Goal: Task Accomplishment & Management: Use online tool/utility

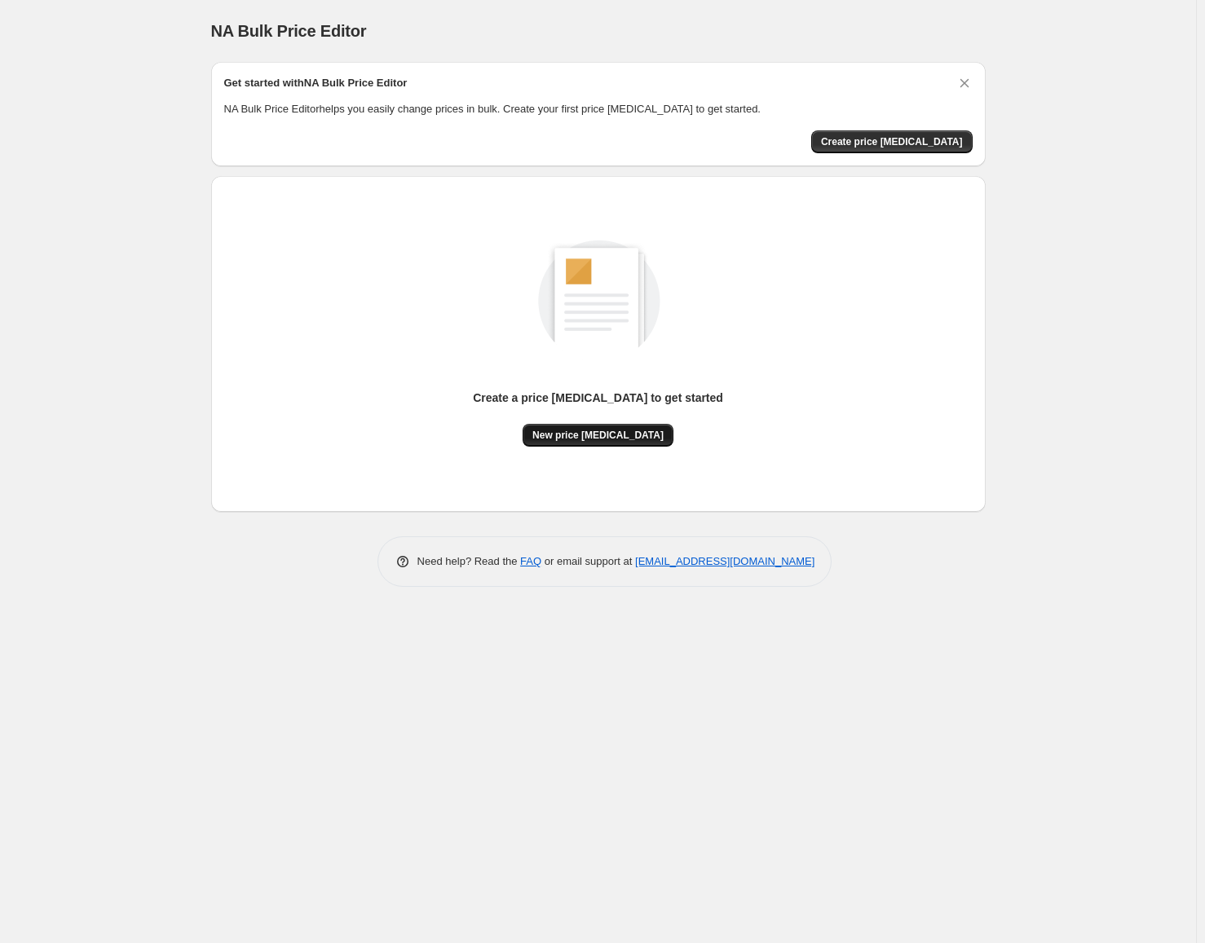
click at [589, 441] on span "New price [MEDICAL_DATA]" at bounding box center [597, 435] width 131 height 13
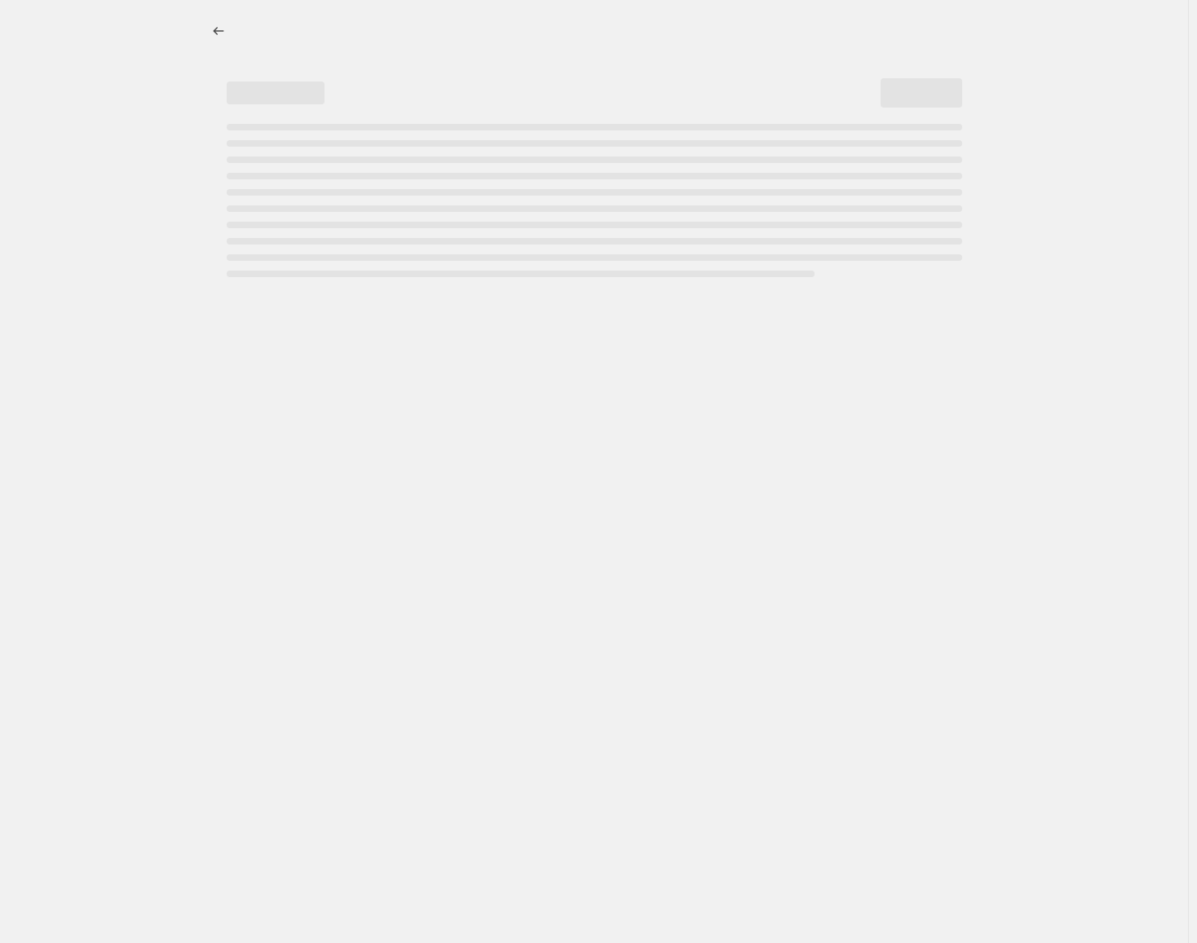
select select "percentage"
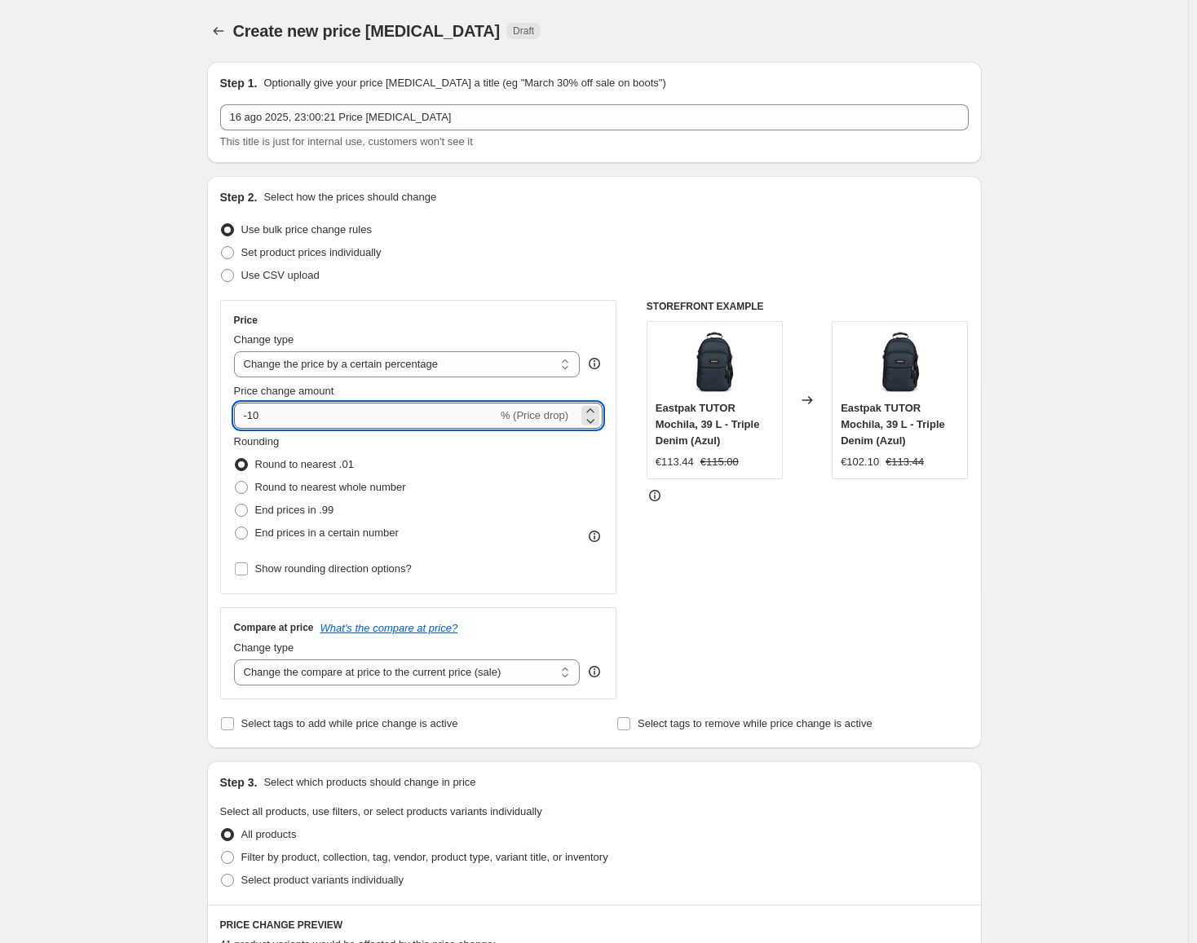
drag, startPoint x: 265, startPoint y: 418, endPoint x: 246, endPoint y: 415, distance: 18.9
click at [246, 415] on input "-10" at bounding box center [365, 416] width 263 height 26
click at [245, 415] on input "20" at bounding box center [356, 416] width 245 height 26
type input "-20"
click at [173, 458] on div "Create new price [MEDICAL_DATA]. This page is ready Create new price [MEDICAL_D…" at bounding box center [594, 834] width 1188 height 1668
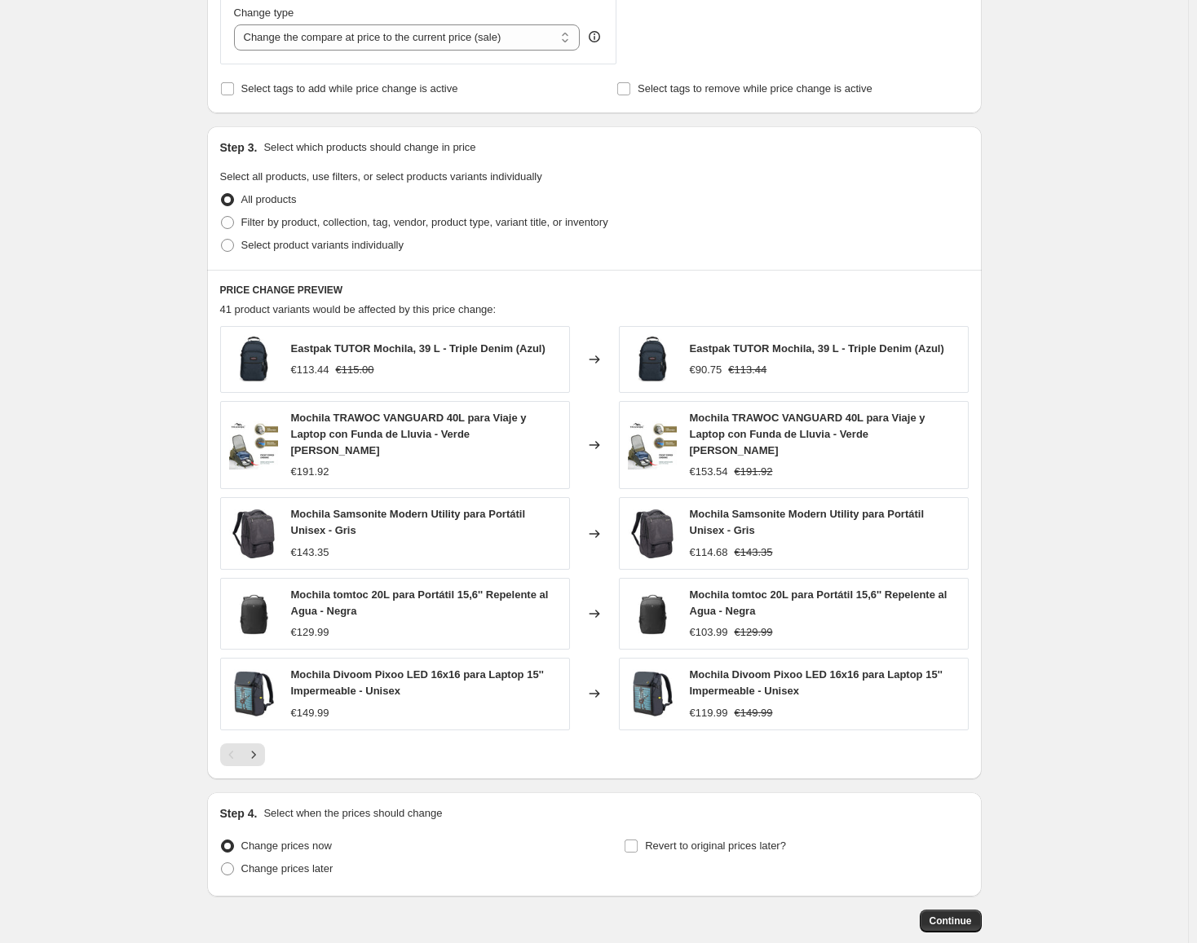
scroll to position [685, 0]
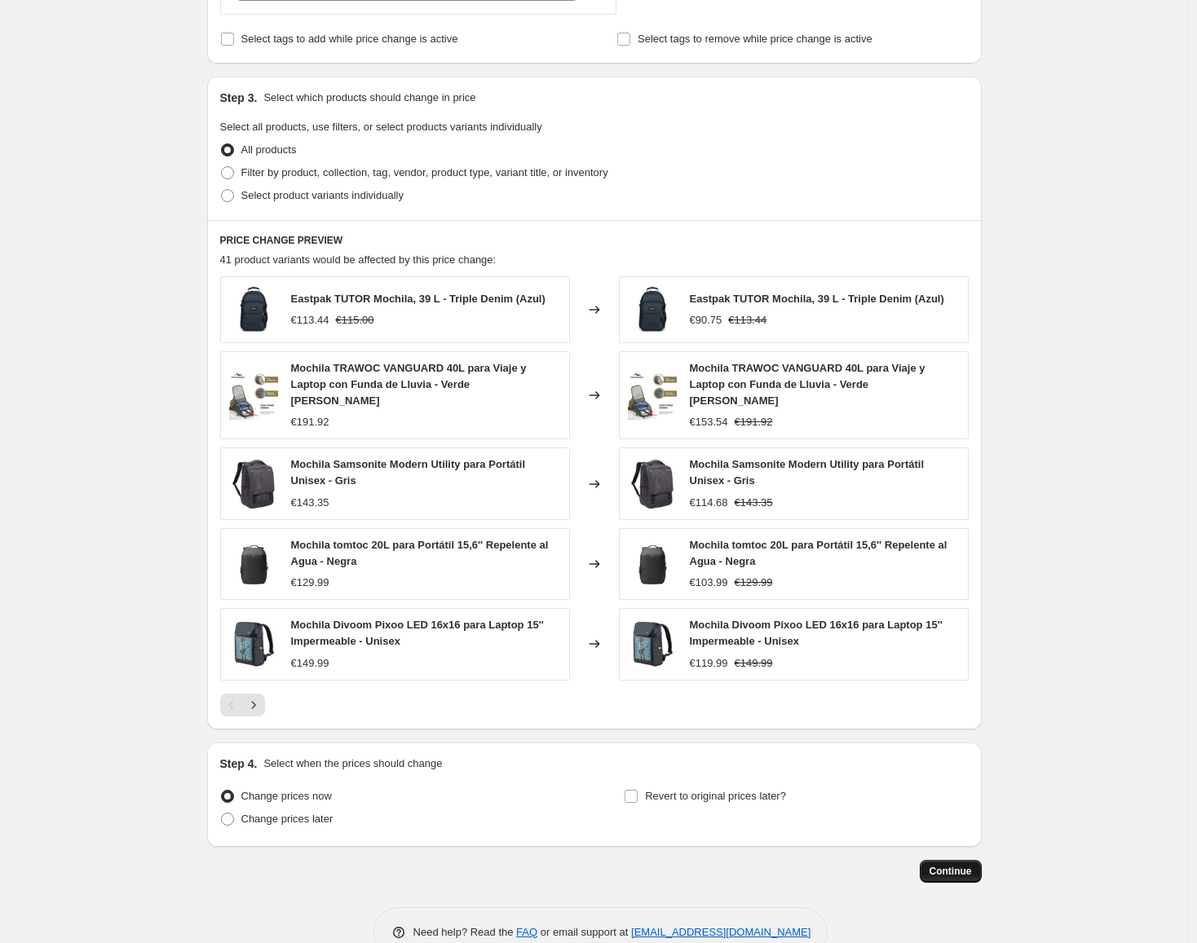
click at [948, 865] on span "Continue" at bounding box center [951, 871] width 42 height 13
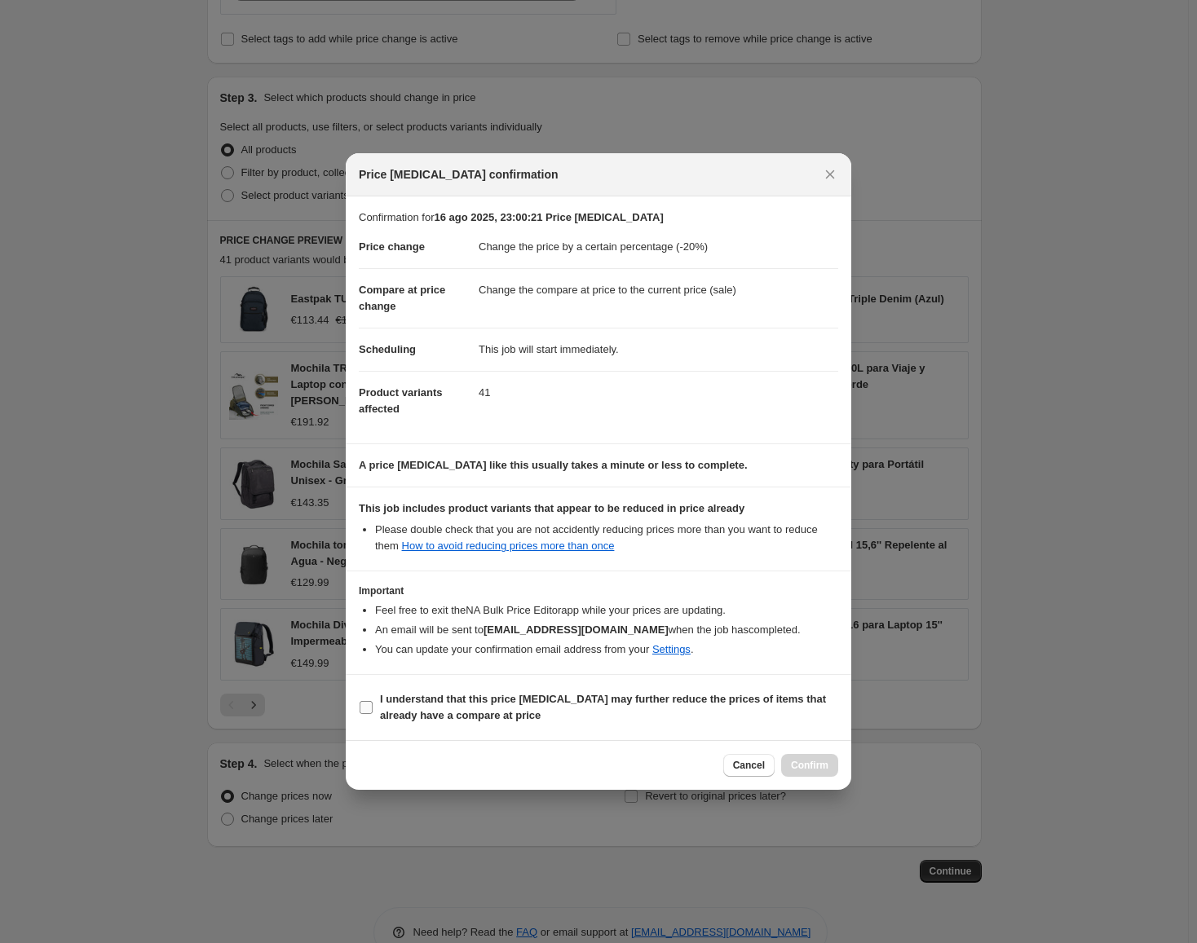
click at [370, 706] on input "I understand that this price [MEDICAL_DATA] may further reduce the prices of it…" at bounding box center [366, 707] width 13 height 13
checkbox input "true"
click at [810, 775] on button "Confirm" at bounding box center [809, 765] width 57 height 23
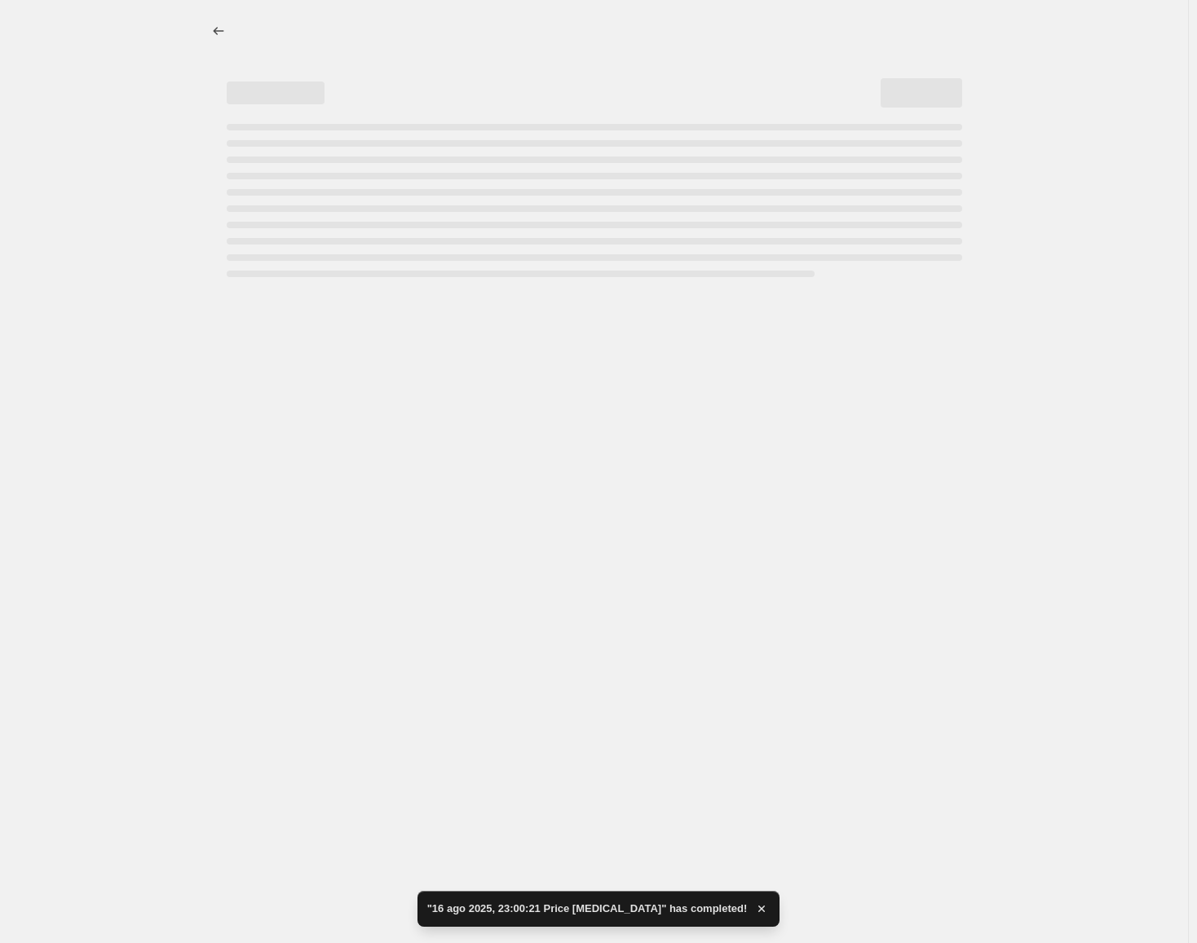
select select "percentage"
